Goal: Browse casually: Explore the website without a specific task or goal

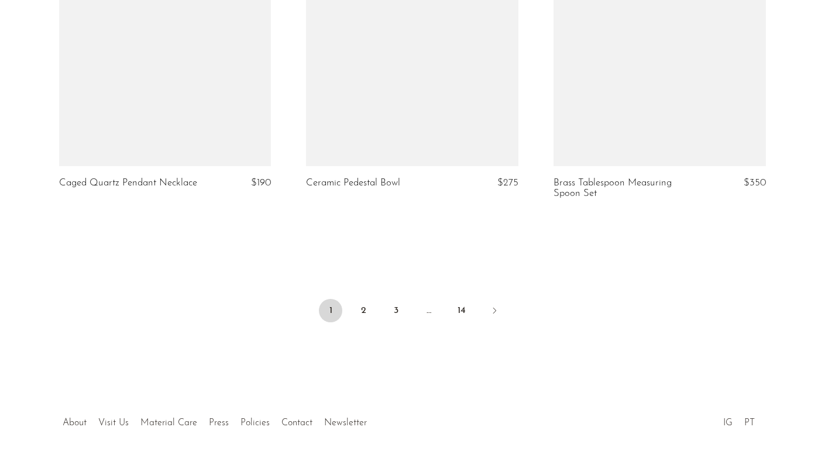
scroll to position [4172, 0]
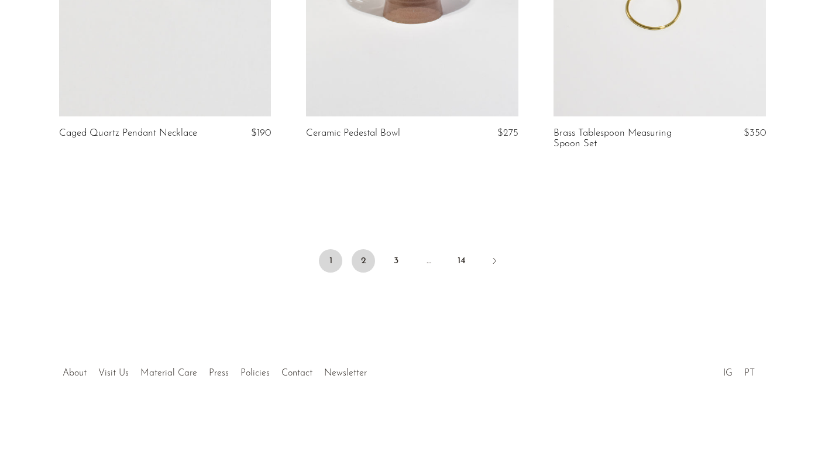
click at [359, 257] on link "2" at bounding box center [363, 260] width 23 height 23
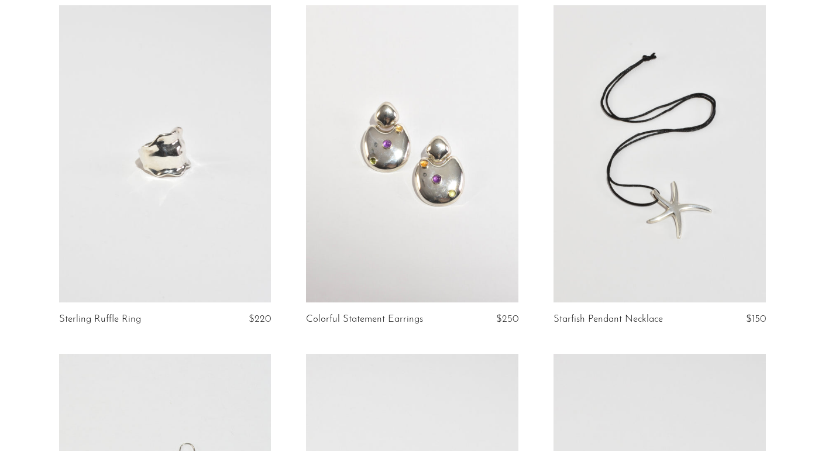
scroll to position [4150, 0]
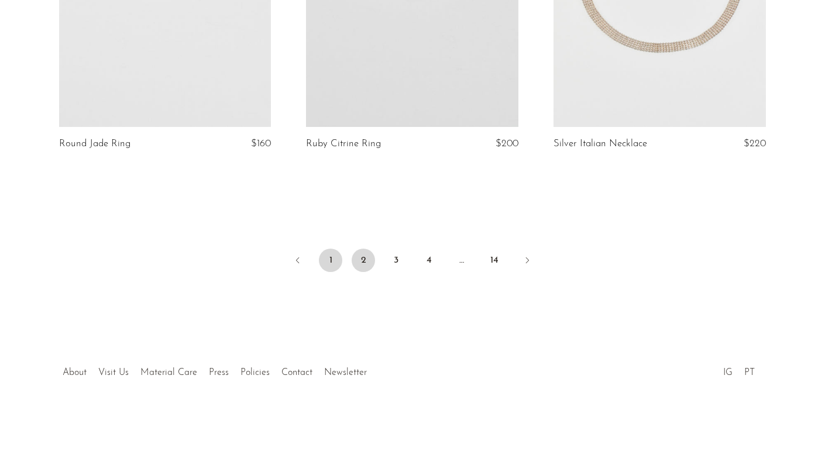
click at [332, 263] on link "1" at bounding box center [330, 260] width 23 height 23
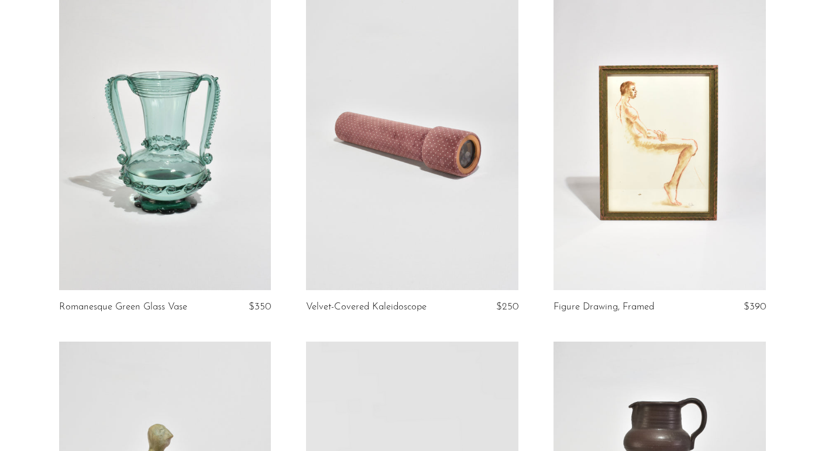
scroll to position [138, 0]
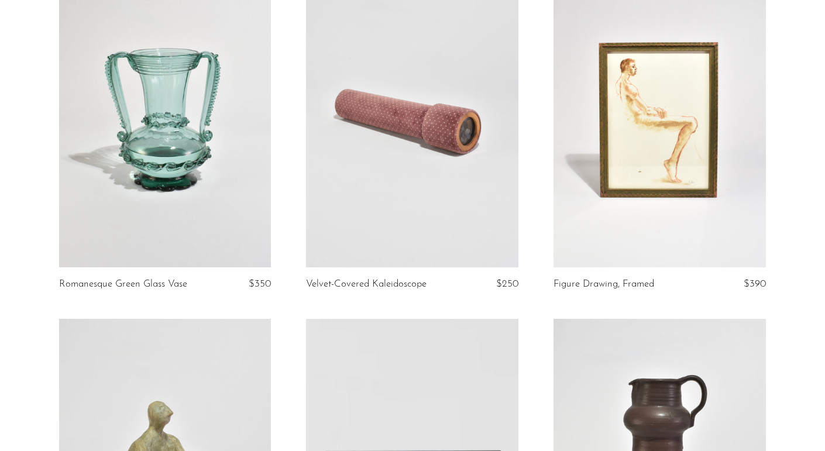
click at [645, 156] on link at bounding box center [660, 118] width 212 height 297
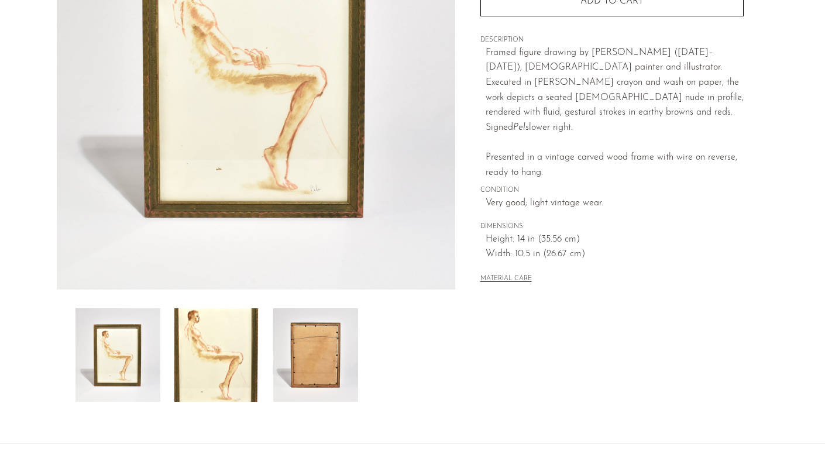
scroll to position [236, 0]
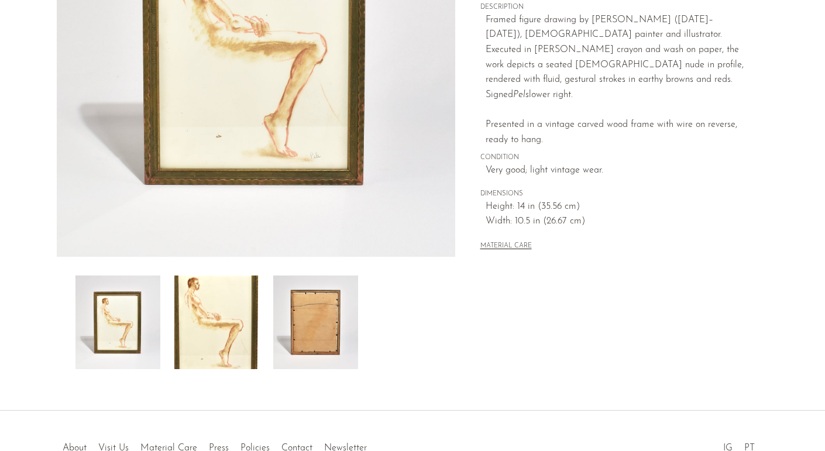
click at [207, 329] on img at bounding box center [216, 323] width 85 height 94
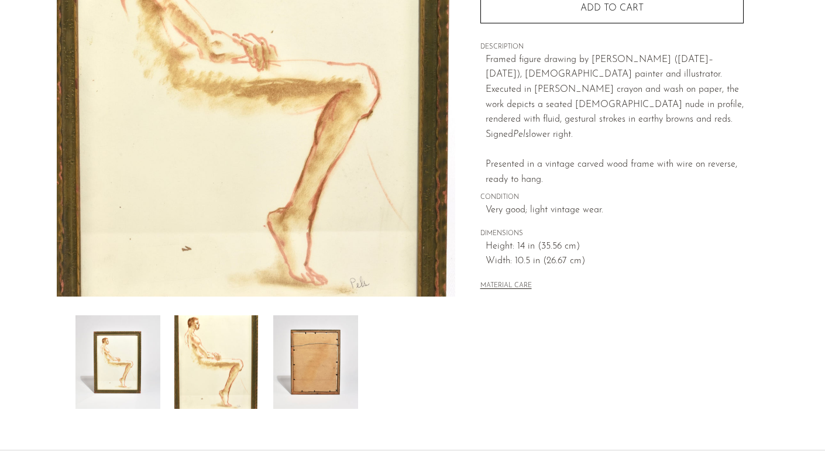
scroll to position [310, 0]
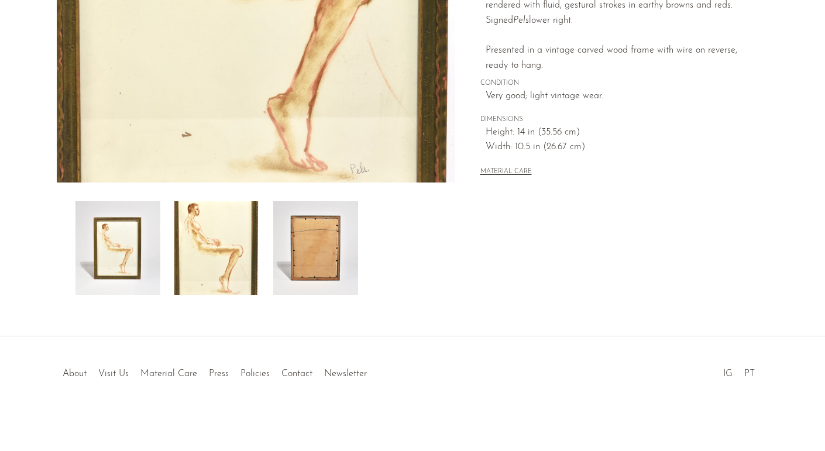
click at [319, 294] on img at bounding box center [315, 248] width 85 height 94
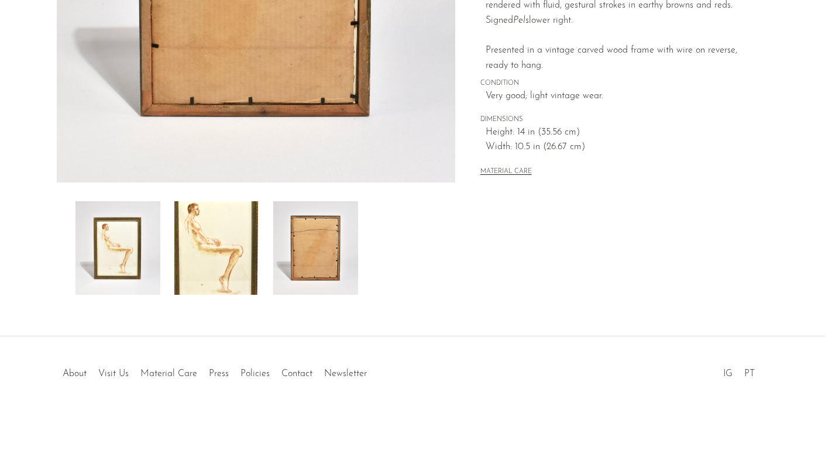
click at [135, 260] on img at bounding box center [117, 248] width 85 height 94
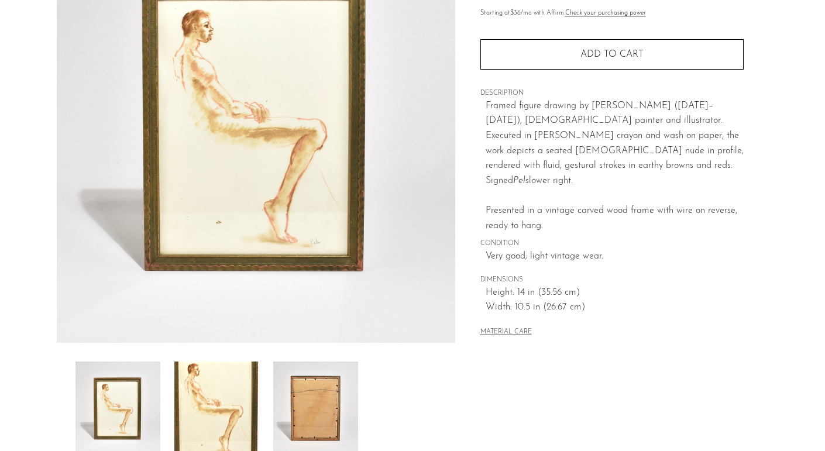
scroll to position [93, 0]
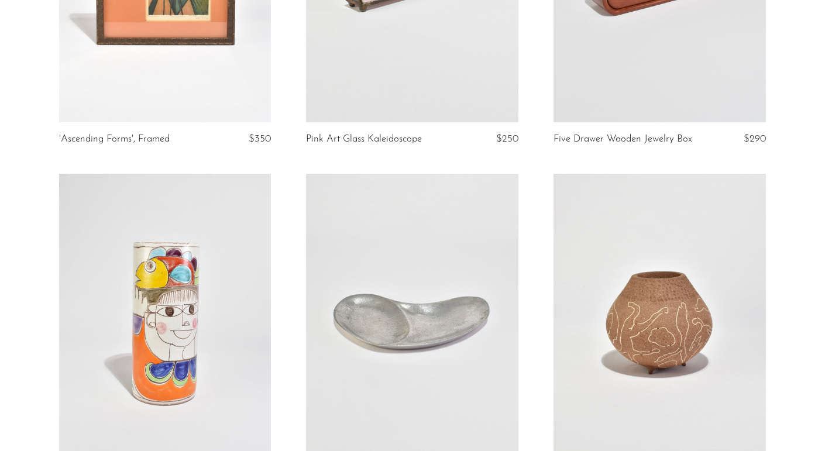
scroll to position [1860, 0]
